Goal: Navigation & Orientation: Find specific page/section

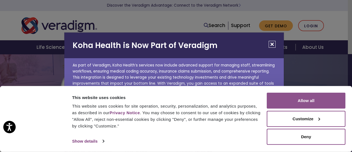
click at [300, 103] on button "Allow all" at bounding box center [306, 100] width 79 height 16
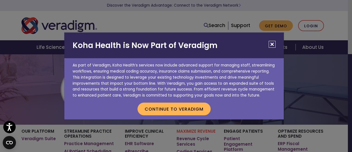
click at [271, 45] on button "Close" at bounding box center [272, 44] width 7 height 7
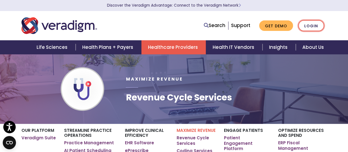
click at [312, 24] on link "Login" at bounding box center [311, 25] width 26 height 11
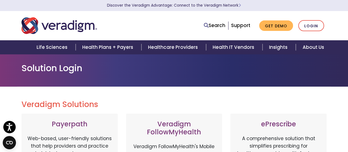
click at [140, 74] on div "Solution Login" at bounding box center [174, 70] width 314 height 15
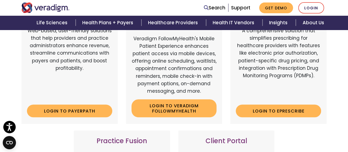
scroll to position [113, 0]
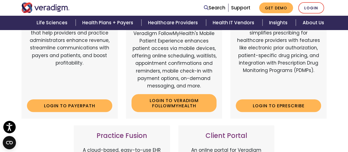
click at [343, 48] on div "Veradigm Solutions Payerpath Web-based, user-friendly solutions that help provi…" at bounding box center [174, 150] width 348 height 353
click at [229, 108] on div "ePrescribe A comprehensive solution that simplifies prescribing for healthcare …" at bounding box center [278, 60] width 105 height 118
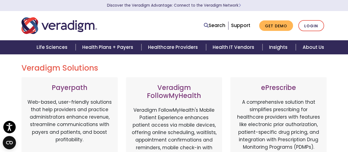
scroll to position [0, 0]
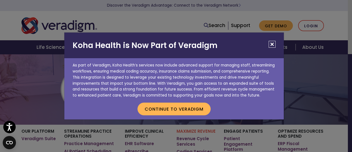
click at [273, 46] on button "Close" at bounding box center [272, 44] width 7 height 7
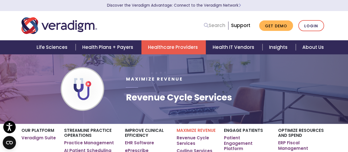
click at [222, 26] on link "Search" at bounding box center [214, 25] width 21 height 7
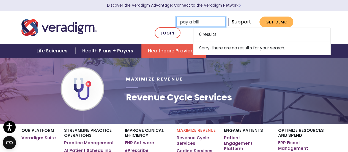
type input "pay a bill"
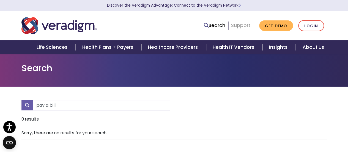
click at [238, 28] on link "Support" at bounding box center [240, 25] width 19 height 7
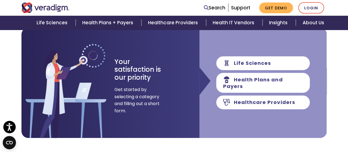
scroll to position [47, 0]
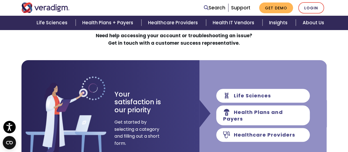
drag, startPoint x: 351, startPoint y: 16, endPoint x: 351, endPoint y: 27, distance: 11.0
click at [348, 27] on html "Accessibility Screen-Reader Guide, Feedback, and Issue Reporting | New window D…" at bounding box center [174, 29] width 348 height 152
click at [321, 12] on link "Login" at bounding box center [311, 7] width 26 height 11
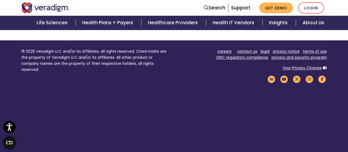
scroll to position [405, 0]
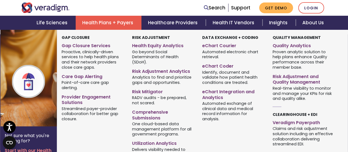
click at [121, 25] on link "Health Plans + Payers" at bounding box center [109, 23] width 66 height 14
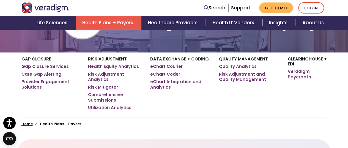
scroll to position [75, 0]
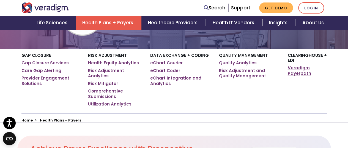
click at [305, 67] on link "Veradigm Payerpath" at bounding box center [307, 70] width 39 height 11
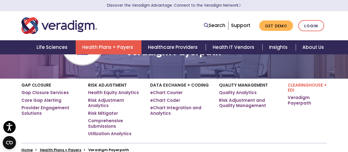
scroll to position [32, 0]
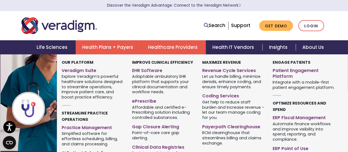
click at [176, 45] on link "Healthcare Providers" at bounding box center [173, 47] width 64 height 14
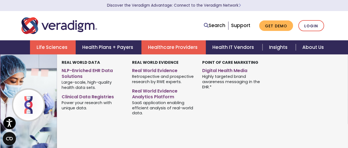
click at [59, 42] on link "Life Sciences" at bounding box center [53, 47] width 46 height 14
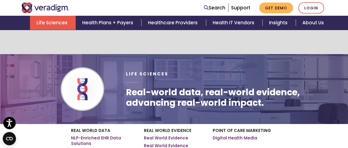
scroll to position [258, 0]
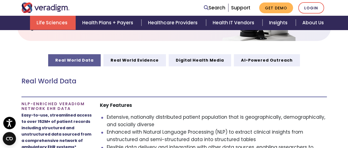
click at [220, 77] on div "Real World Data" at bounding box center [173, 81] width 305 height 31
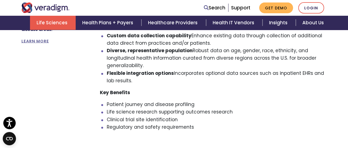
scroll to position [0, 0]
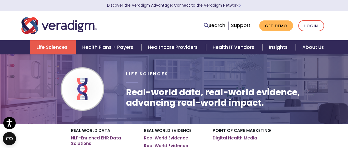
drag, startPoint x: 189, startPoint y: 110, endPoint x: 174, endPoint y: 24, distance: 87.1
click at [174, 24] on div "Search Support Get Demo Login" at bounding box center [239, 25] width 183 height 11
click at [178, 13] on nav "Search Support Get Demo Login" at bounding box center [174, 25] width 348 height 29
click at [153, 19] on div "Search Support Get Demo Login" at bounding box center [174, 26] width 314 height 18
click at [134, 26] on div at bounding box center [82, 26] width 131 height 18
